Goal: Navigation & Orientation: Find specific page/section

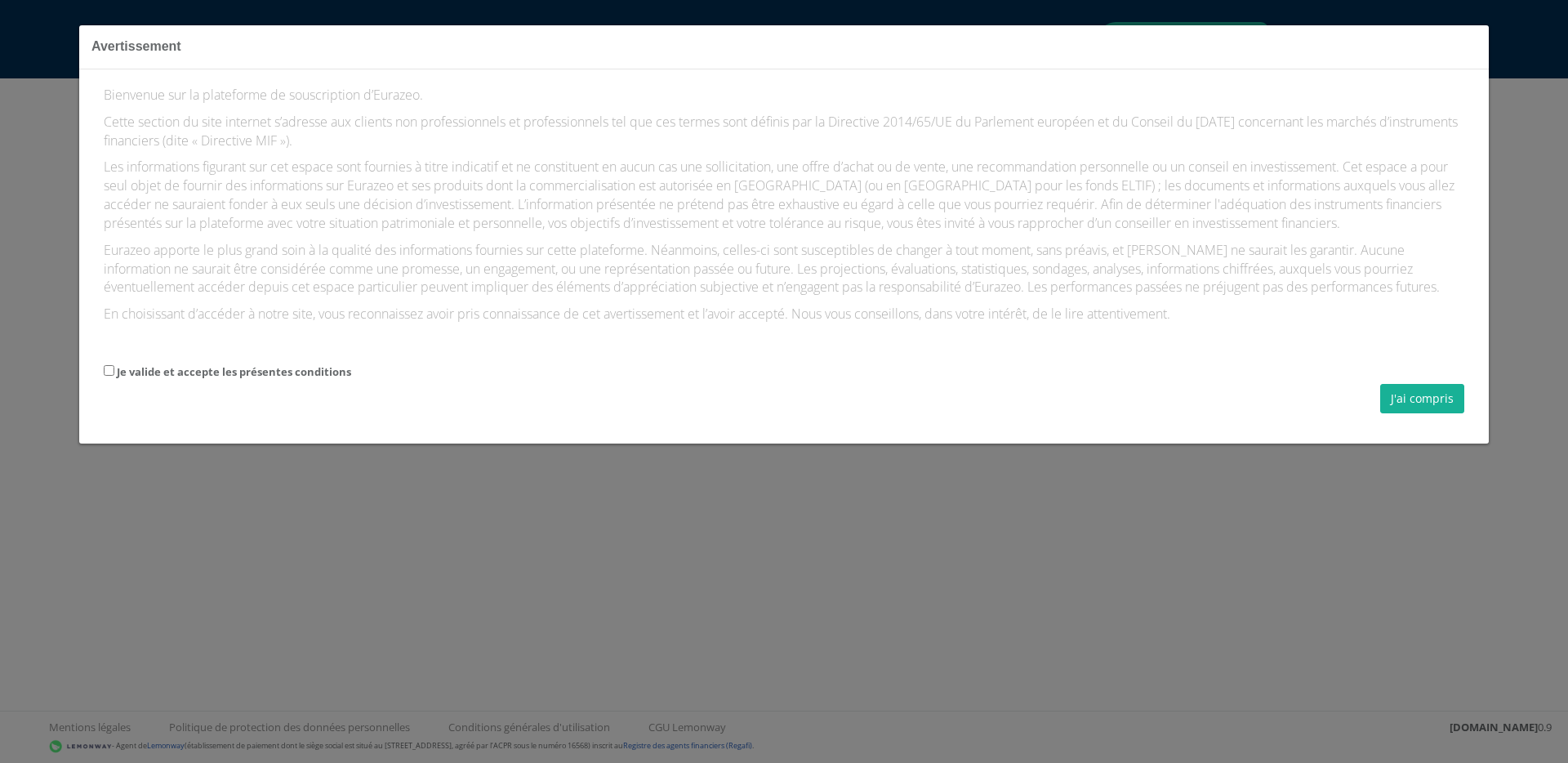
click at [274, 373] on label "Je valide et accepte les présentes conditions" at bounding box center [234, 372] width 235 height 16
click at [115, 373] on input "Je valide et accepte les présentes conditions" at bounding box center [109, 370] width 10 height 10
checkbox input "true"
click at [1439, 396] on button "J'ai compris" at bounding box center [1422, 399] width 84 height 30
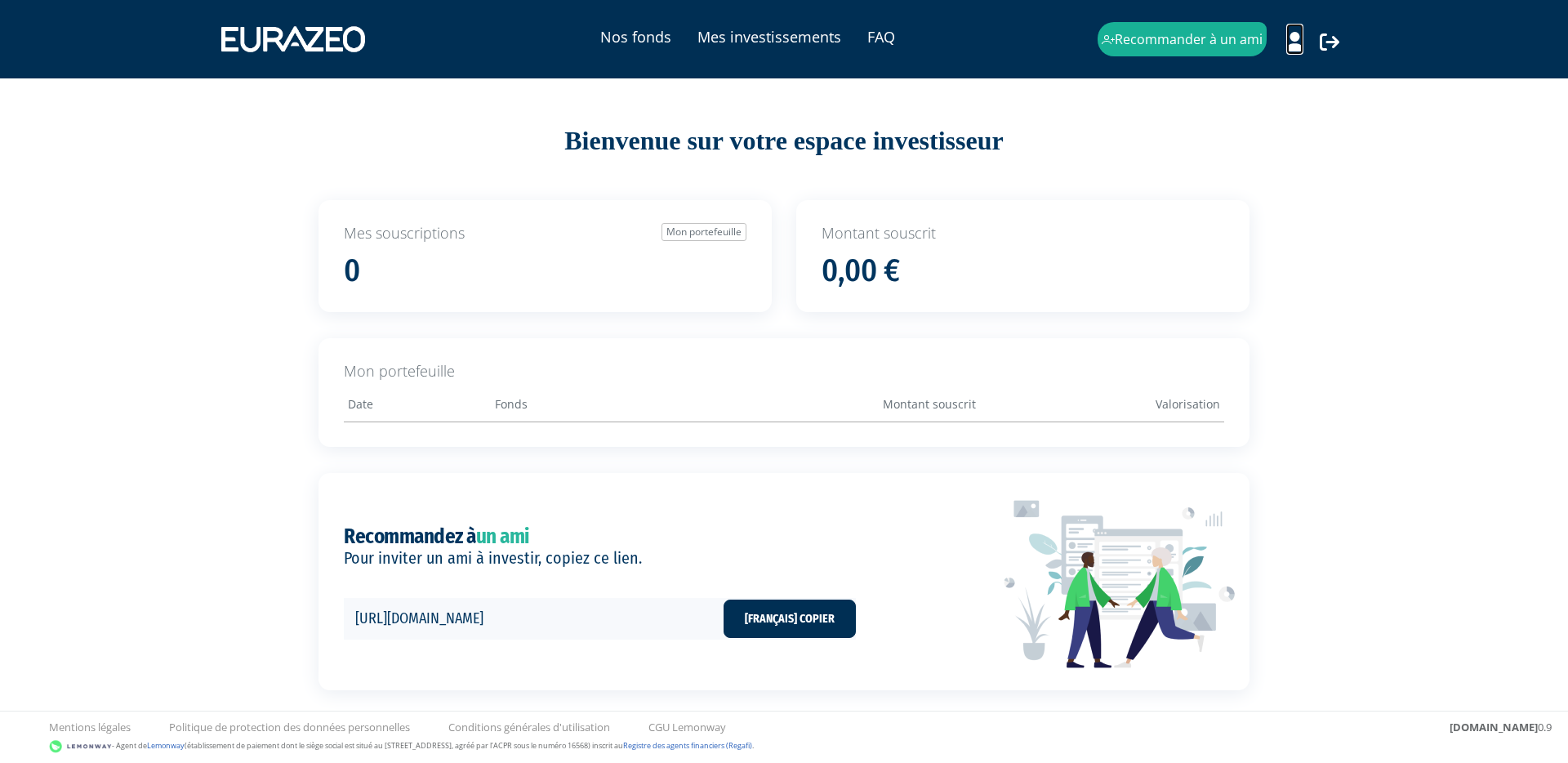
click at [1295, 50] on icon at bounding box center [1295, 42] width 17 height 20
click at [1247, 77] on link "Mon profil" at bounding box center [1266, 76] width 130 height 23
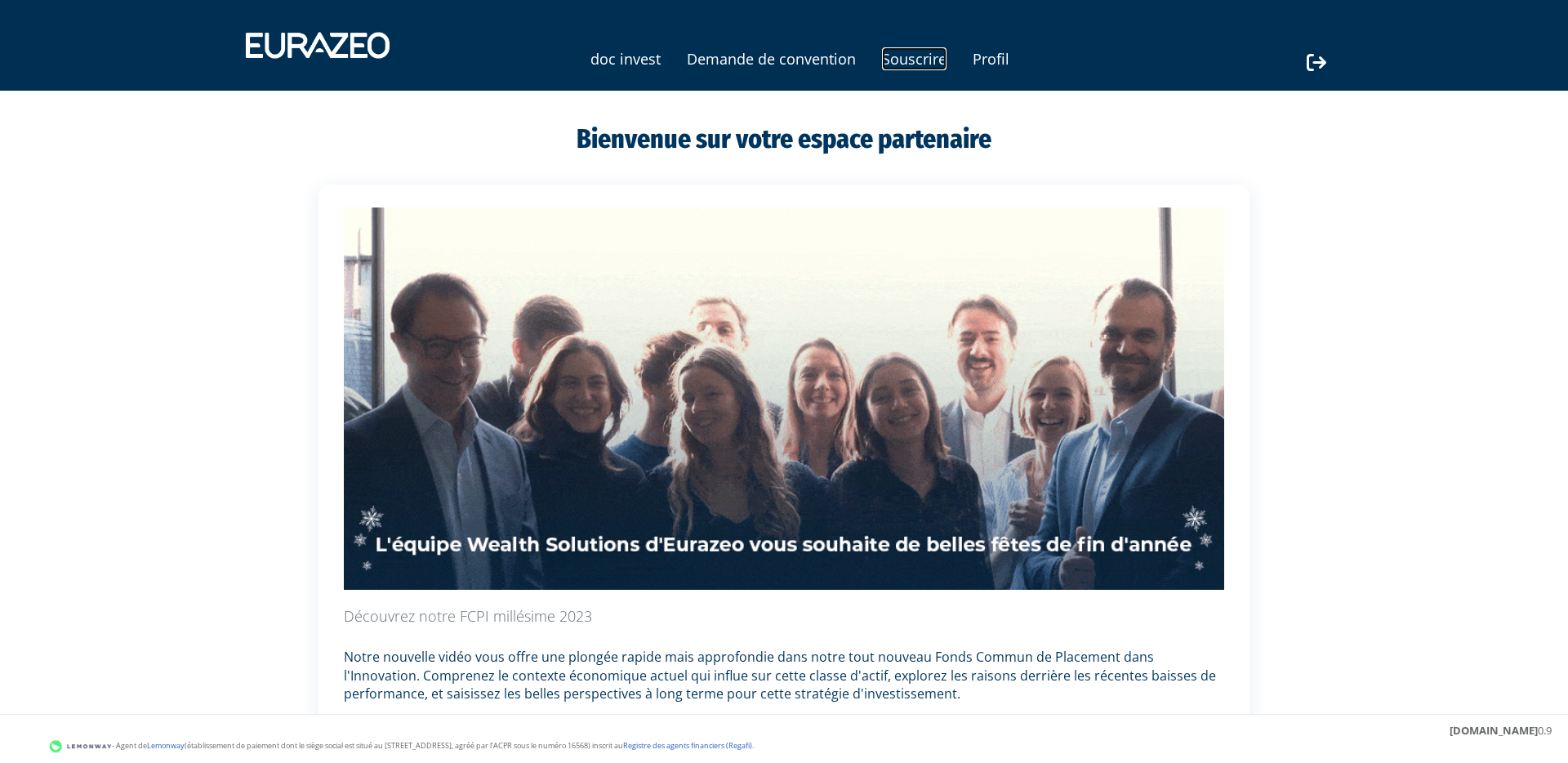
click at [930, 63] on link "Souscrire" at bounding box center [915, 59] width 64 height 23
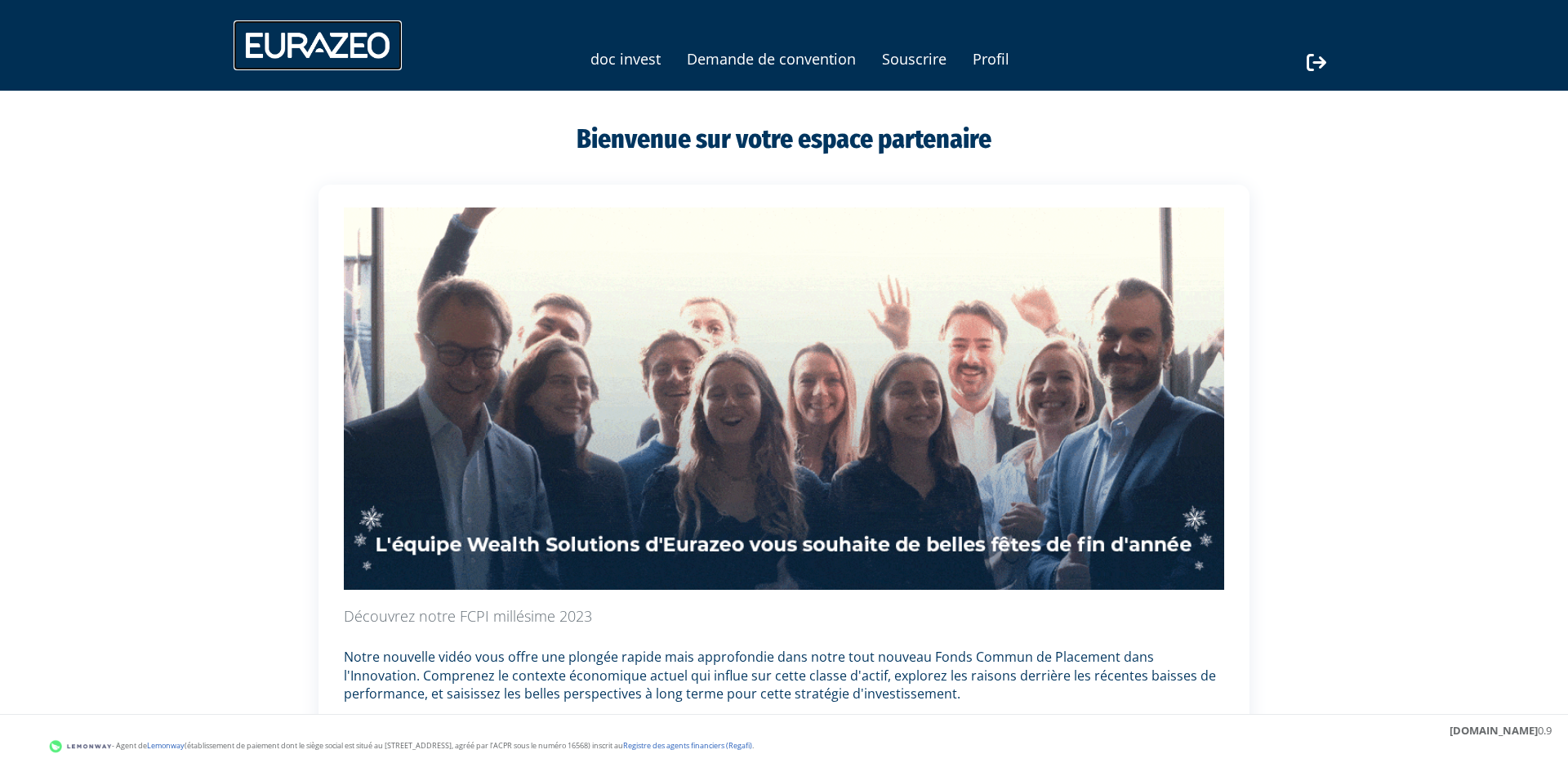
click at [374, 49] on img at bounding box center [318, 45] width 169 height 49
